Goal: Transaction & Acquisition: Purchase product/service

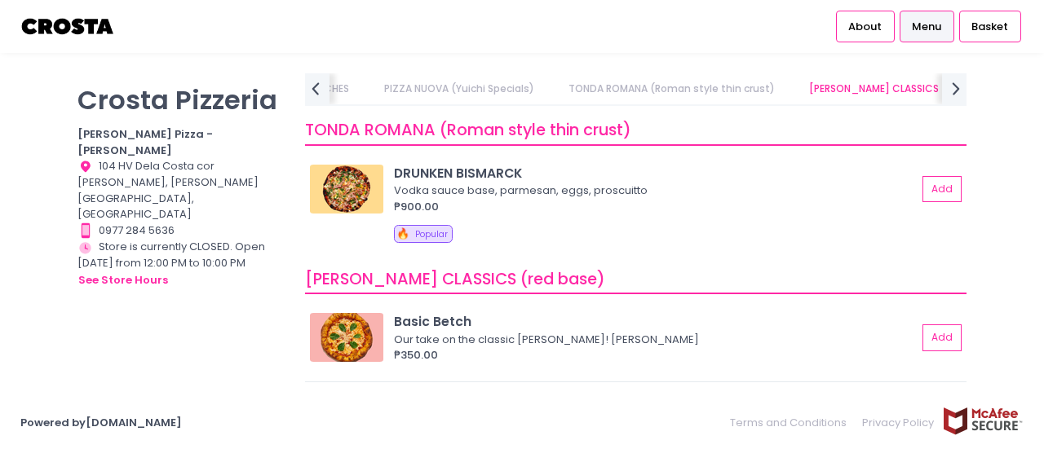
scroll to position [599, 0]
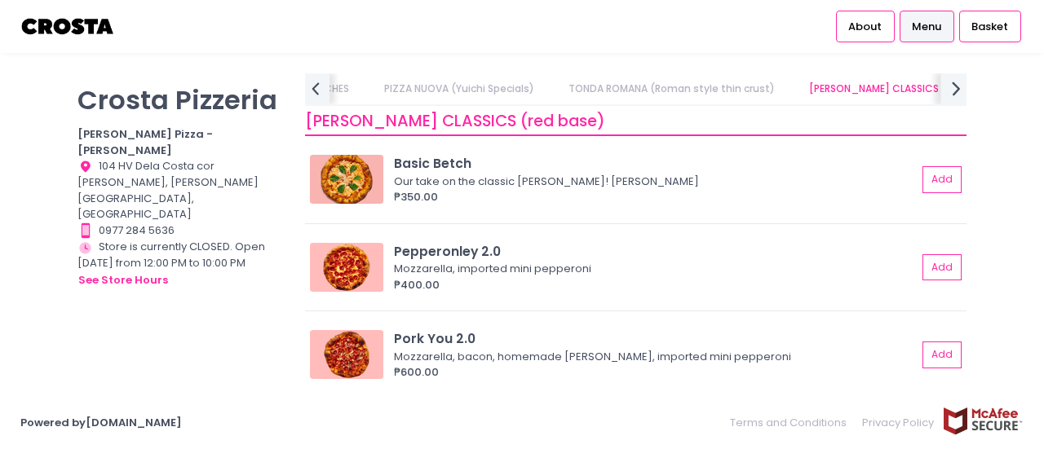
click at [960, 86] on icon "next Created with Sketch." at bounding box center [956, 89] width 24 height 24
click at [714, 86] on link "Square Detroit Pizza" at bounding box center [765, 88] width 134 height 31
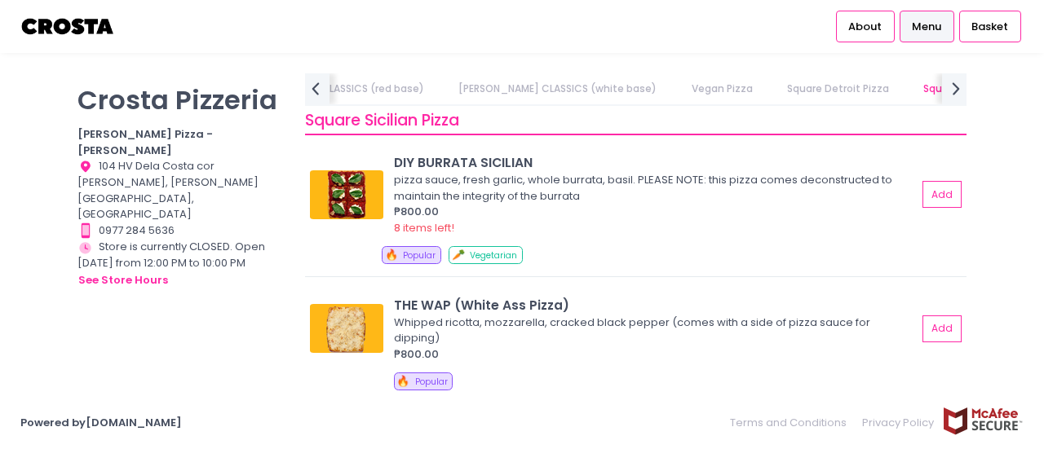
scroll to position [2264, 0]
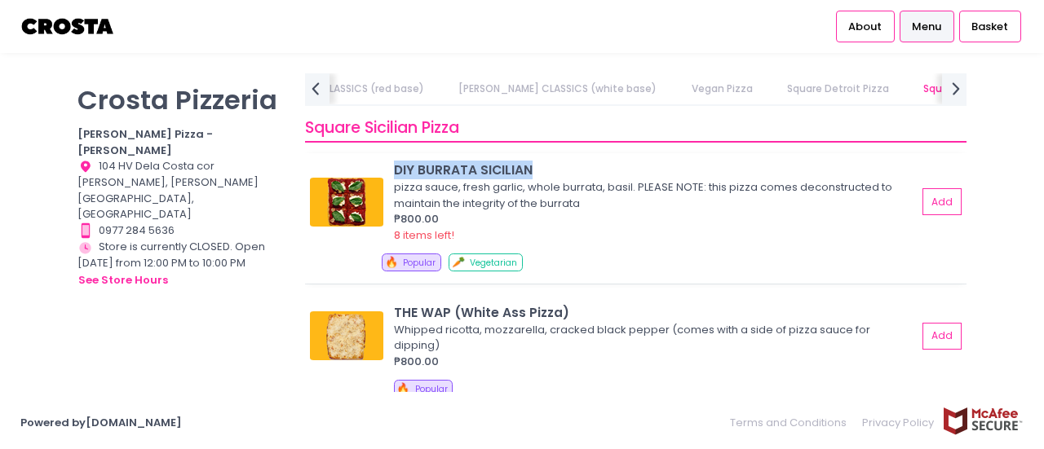
drag, startPoint x: 537, startPoint y: 173, endPoint x: 393, endPoint y: 177, distance: 143.6
click at [393, 177] on div "DIY BURRATA SICILIAN pizza sauce, fresh garlic, whole burrata, basil. PLEASE NO…" at bounding box center [635, 202] width 651 height 82
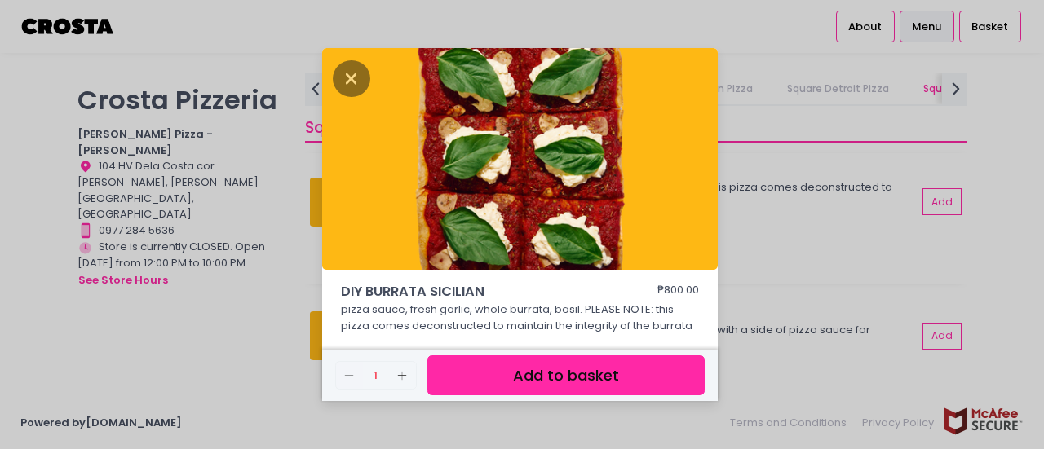
copy div "DIY BURRATA SICILIAN"
click at [349, 86] on icon "Close" at bounding box center [352, 78] width 38 height 37
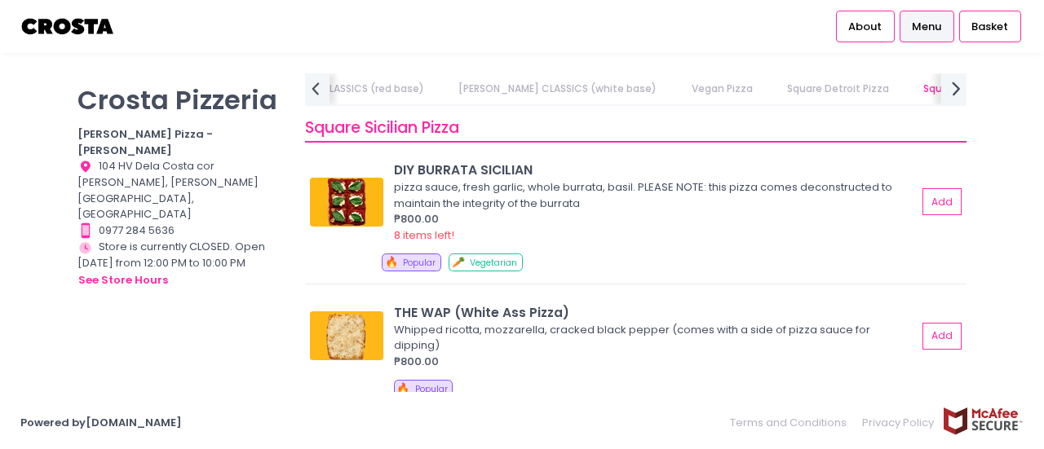
click at [960, 86] on icon "next Created with Sketch." at bounding box center [956, 89] width 24 height 24
click at [997, 86] on link "DRINKS" at bounding box center [1029, 88] width 65 height 31
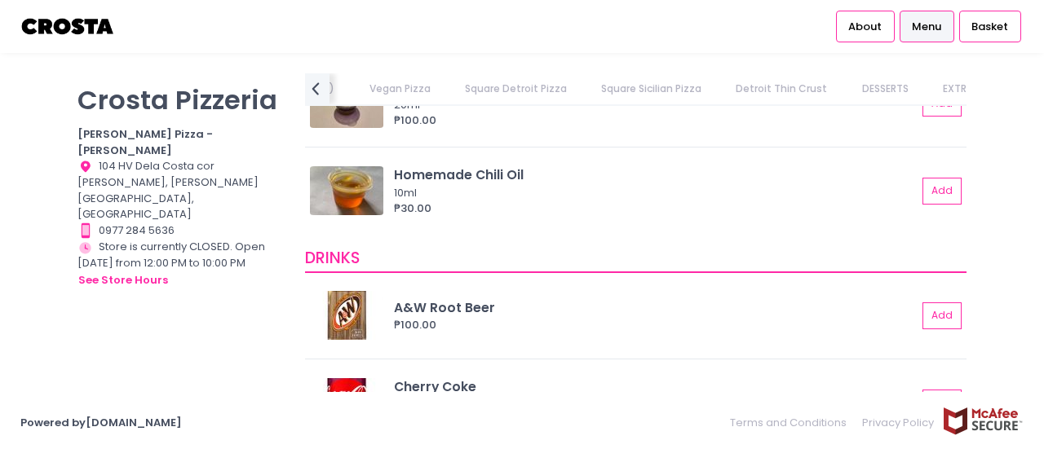
click at [846, 82] on link "DESSERTS" at bounding box center [885, 88] width 78 height 31
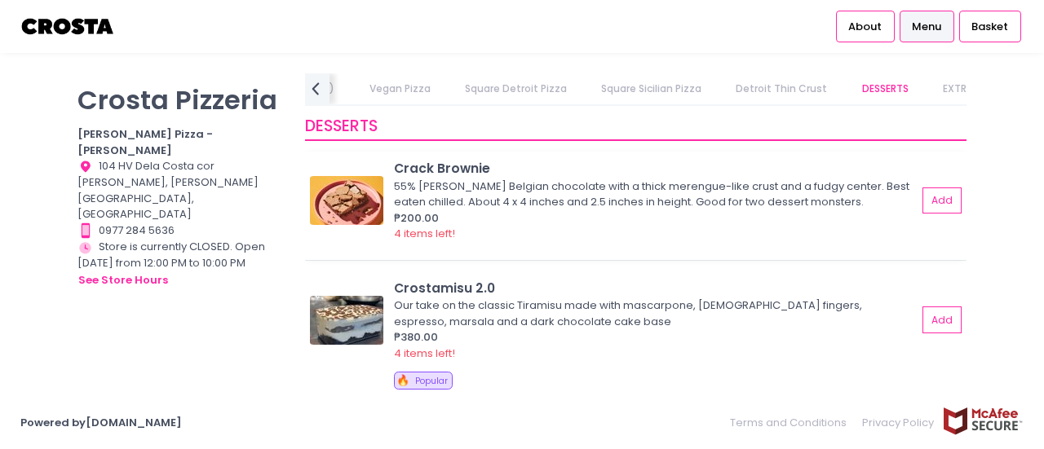
scroll to position [3102, 0]
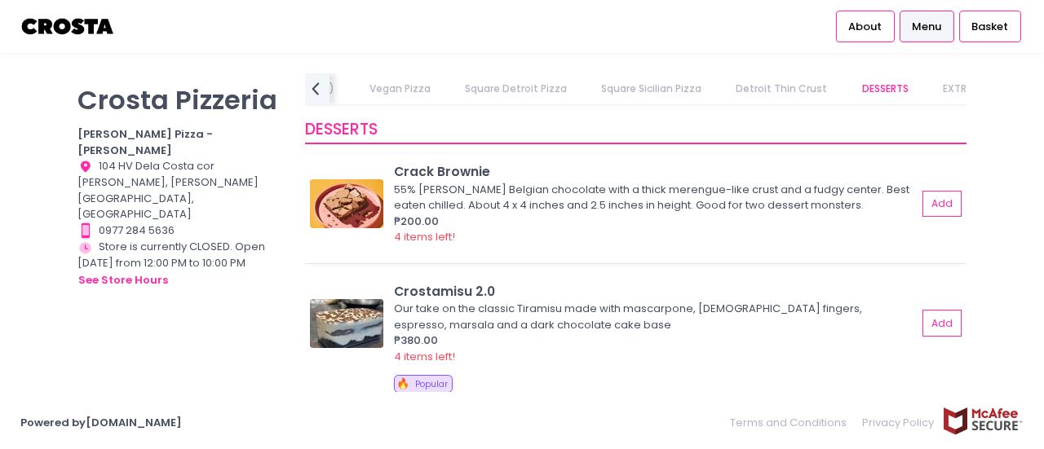
click at [587, 244] on div "4 items left!" at bounding box center [655, 237] width 523 height 16
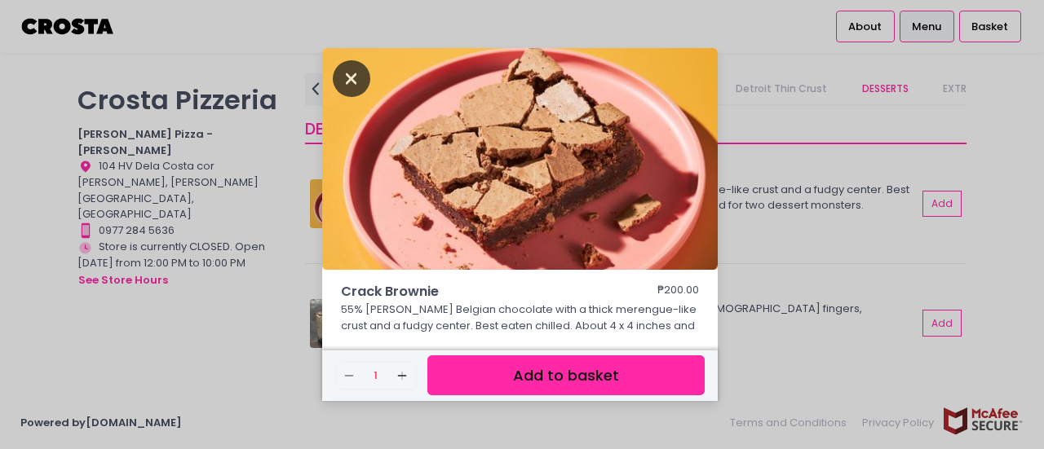
click at [343, 67] on icon "Close" at bounding box center [352, 78] width 38 height 37
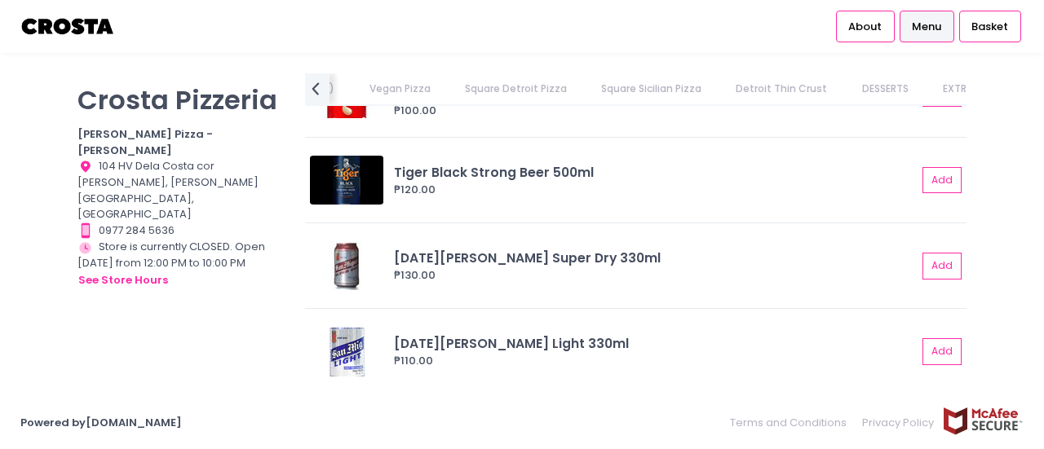
scroll to position [4230, 0]
